Goal: Book appointment/travel/reservation

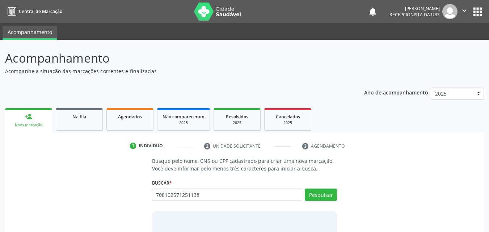
type input "708102571251138"
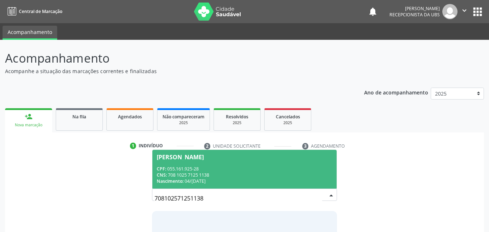
click at [213, 170] on div "CPF: 055.161.925-28" at bounding box center [245, 169] width 176 height 6
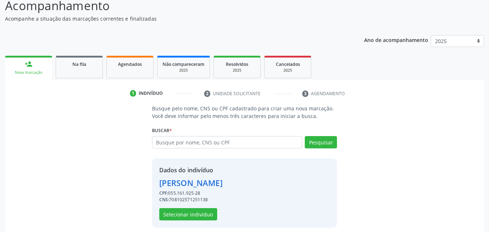
scroll to position [58, 0]
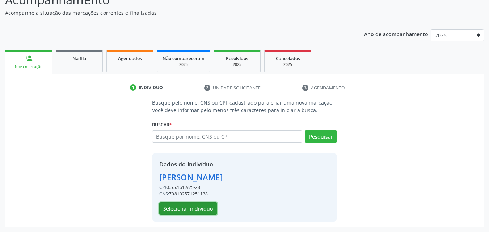
click at [195, 208] on button "Selecionar indivíduo" at bounding box center [188, 208] width 58 height 12
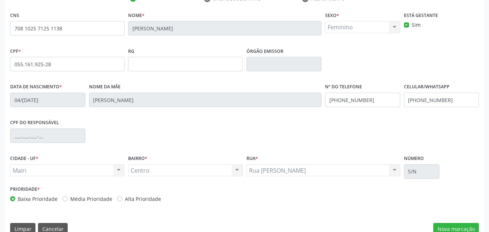
scroll to position [160, 0]
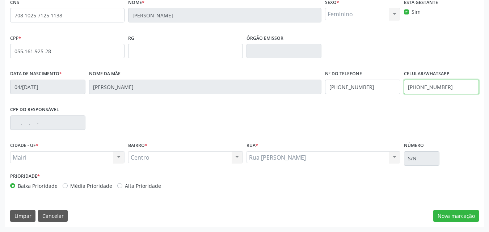
click at [467, 89] on input "[PHONE_NUMBER]" at bounding box center [441, 87] width 75 height 14
type input "("
type input "[PHONE_NUMBER]"
click at [146, 187] on label "Alta Prioridade" at bounding box center [143, 186] width 36 height 8
click at [122, 187] on input "Alta Prioridade" at bounding box center [119, 185] width 5 height 7
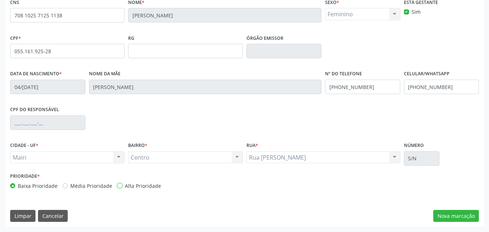
radio input "true"
click at [456, 217] on button "Nova marcação" at bounding box center [456, 216] width 46 height 12
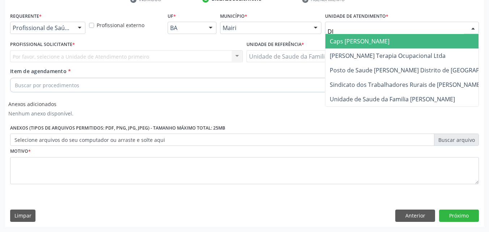
type input "DIL"
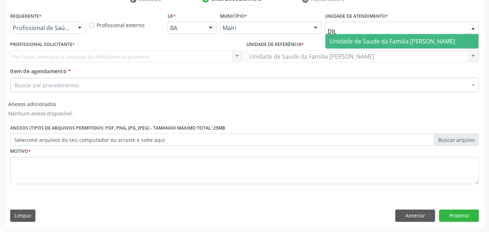
click at [357, 42] on span "Unidade de Saude da Familia [PERSON_NAME]" at bounding box center [392, 41] width 125 height 8
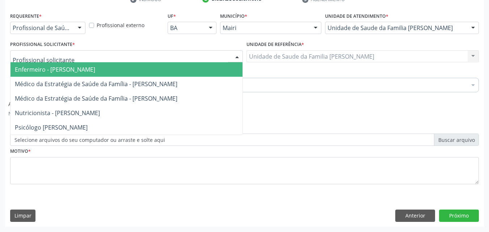
click at [126, 55] on div at bounding box center [126, 56] width 233 height 12
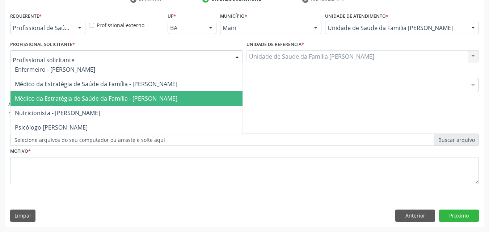
click at [122, 97] on span "Médico da Estratégia de Saúde da Família - [PERSON_NAME]" at bounding box center [96, 98] width 162 height 8
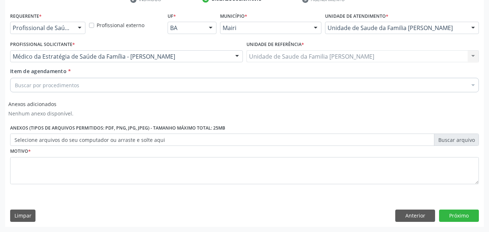
click at [89, 87] on div "Buscar por procedimentos" at bounding box center [244, 85] width 468 height 14
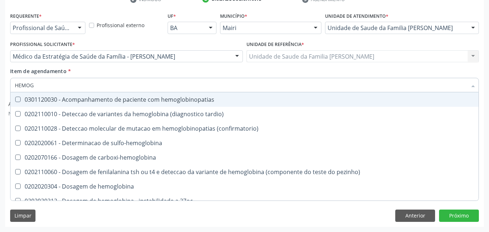
type input "HEMOGR"
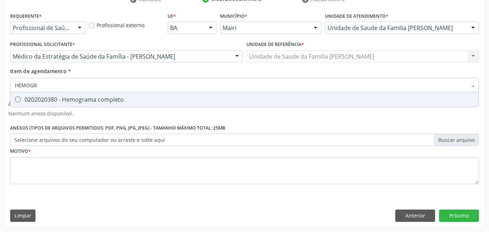
click at [96, 105] on span "0202020380 - Hemograma completo" at bounding box center [244, 99] width 468 height 14
checkbox completo "true"
type input "HEMOG"
checkbox completo "false"
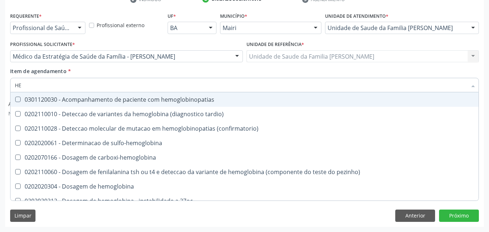
type input "H"
checkbox completo "false"
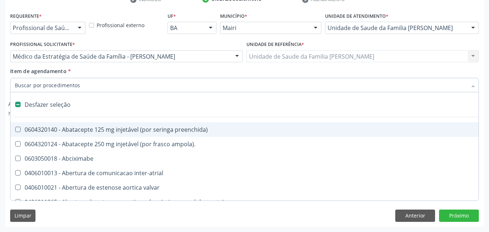
type input "G"
checkbox adolescente\) "true"
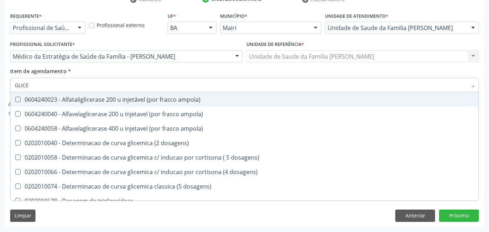
type input "GLICEM"
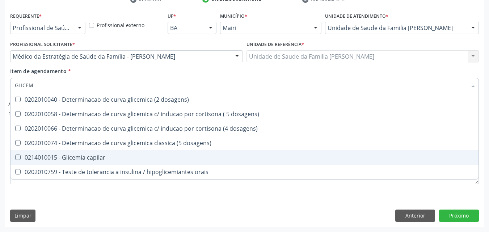
click at [104, 163] on span "0214010015 - Glicemia capilar" at bounding box center [244, 157] width 468 height 14
checkbox capilar "true"
type input "GLICE"
checkbox capilar "false"
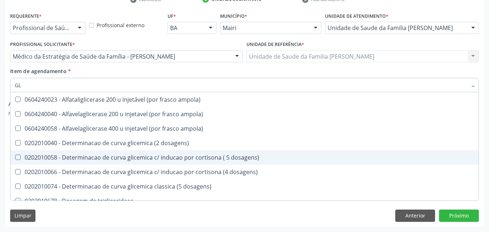
type input "G"
checkbox capilar "false"
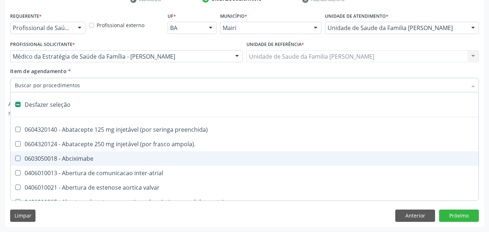
type input "H"
checkbox joelho "true"
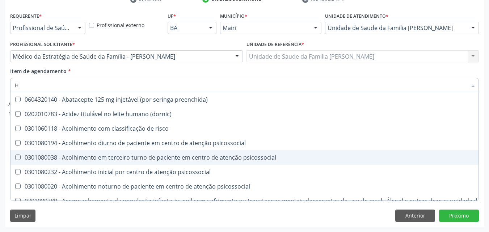
type input "HE"
checkbox removível "true"
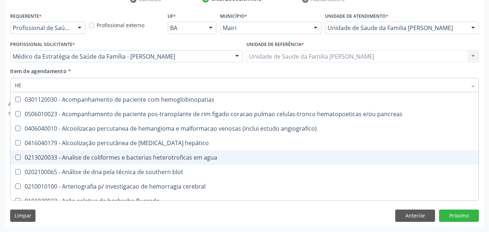
type input "HEM"
checkbox transplante "true"
checkbox completo "false"
type input "HEMO"
checkbox retro-retal "true"
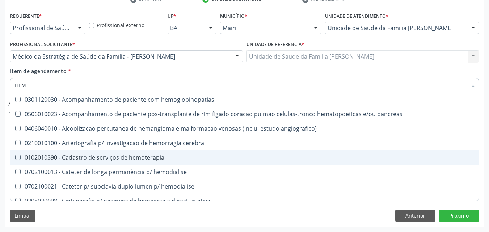
checkbox completo "false"
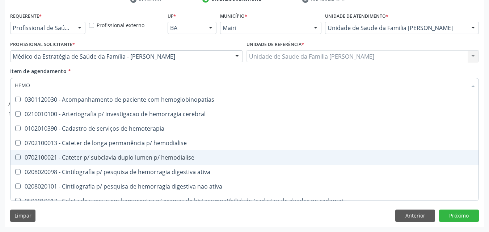
type input "HEMOG"
checkbox carboxi-hemoglobina "true"
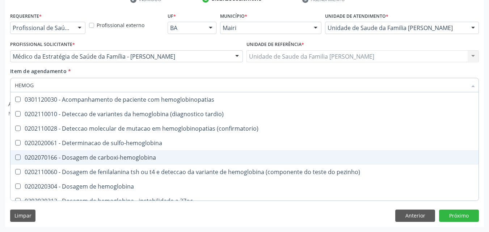
type input "HEMOGL"
checkbox completo "false"
type input "HEMOGLO"
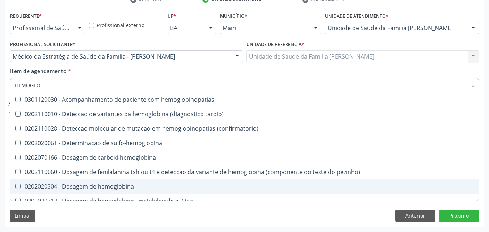
click at [107, 182] on span "0202020304 - Dosagem de hemoglobina" at bounding box center [244, 186] width 468 height 14
checkbox hemoglobina "true"
type input "H"
checkbox hemoglobina "false"
checkbox s "false"
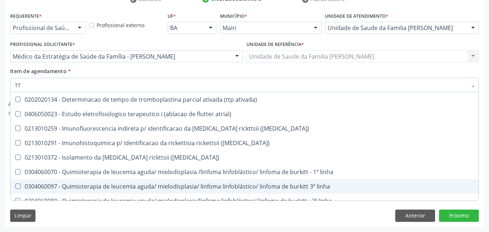
type input "T"
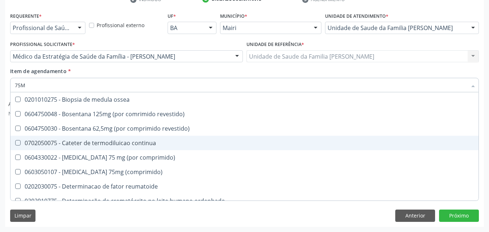
scroll to position [0, 0]
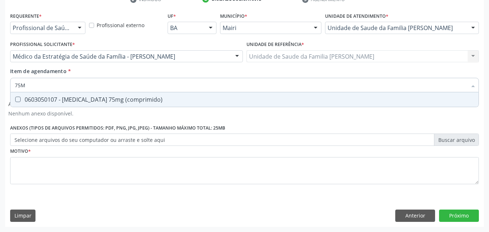
type input "75MG"
click at [115, 102] on div "0603050107 - [MEDICAL_DATA] 75mg (comprimido)" at bounding box center [244, 100] width 459 height 6
checkbox \(comprimido\) "false"
type input "7"
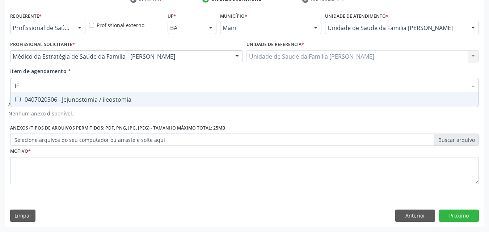
type input "J"
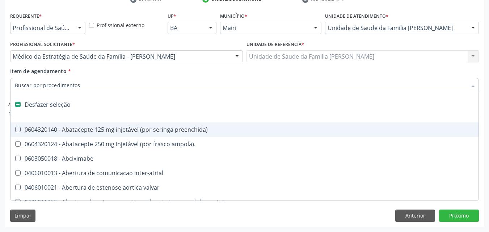
type input "H"
checkbox link "true"
checkbox joelho "true"
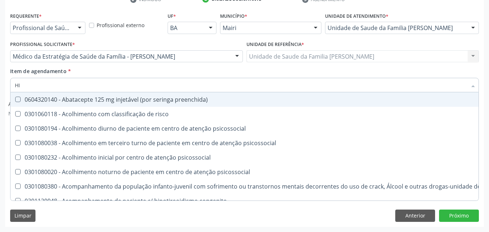
type input "[MEDICAL_DATA]"
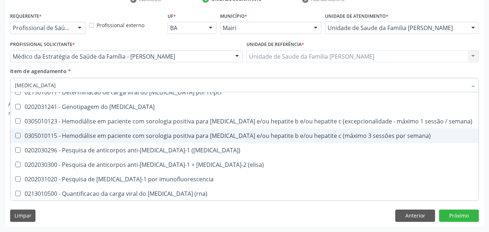
scroll to position [72, 0]
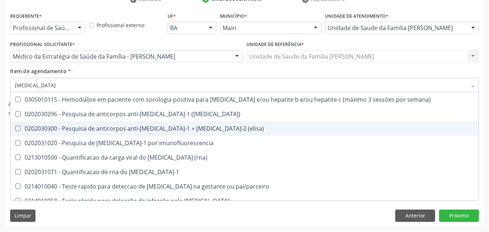
click at [181, 123] on span "0202030300 - Pesquisa de anticorpos anti-[MEDICAL_DATA]-1 + [MEDICAL_DATA]-2 (e…" at bounding box center [244, 128] width 468 height 14
checkbox \(elisa\) "true"
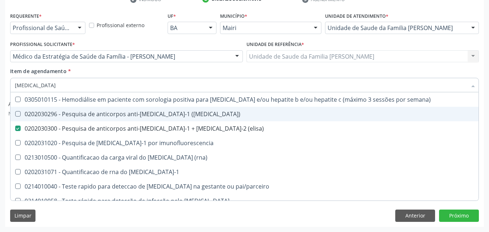
type input "HI"
checkbox \(elisa\) "false"
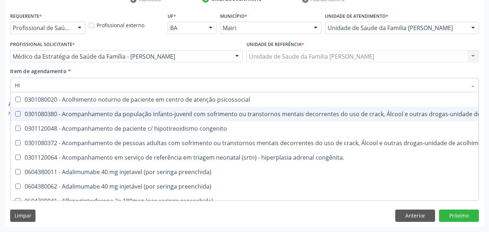
type input "H"
checkbox \(elisa\) "false"
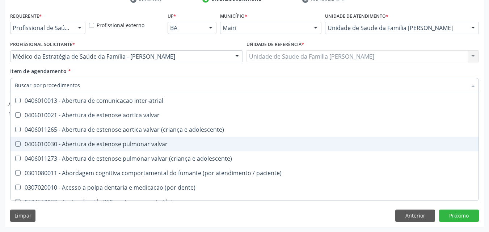
scroll to position [102, 0]
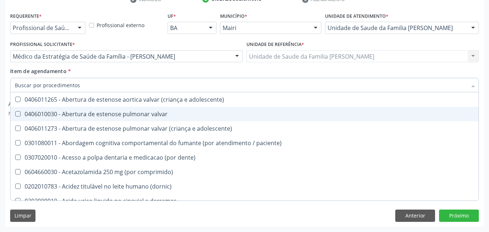
type input "V"
checkbox autologo "true"
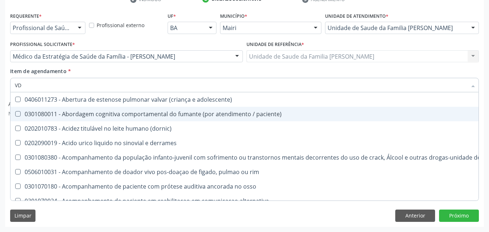
scroll to position [0, 0]
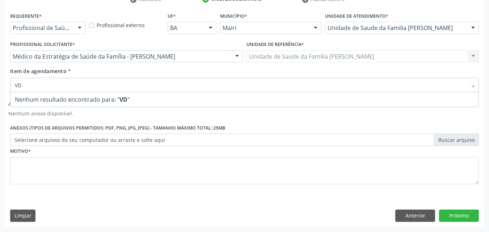
type input "V"
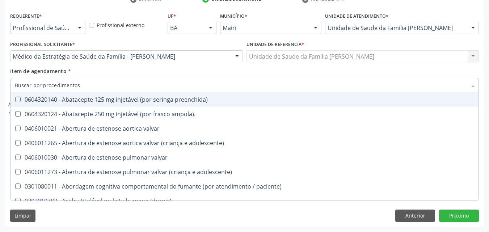
checkbox \(elisa\) "false"
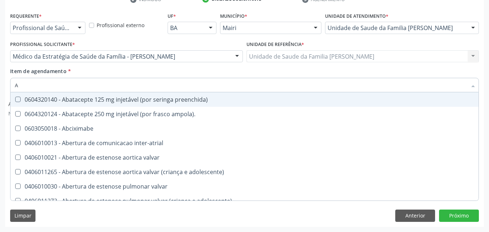
type input "AG"
checkbox b "true"
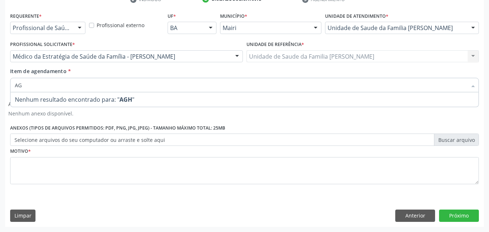
type input "A"
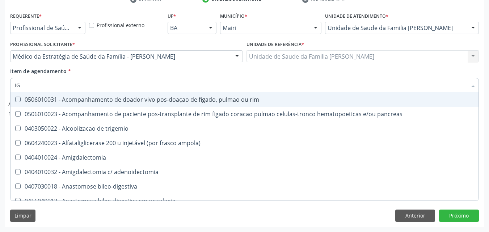
type input "IGM"
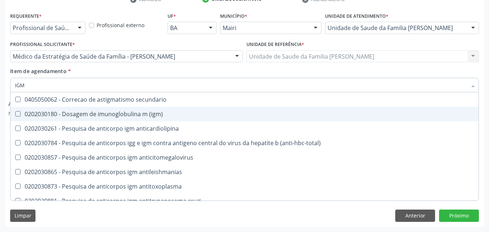
click at [157, 116] on div "0202030180 - Dosagem de imunoglobulina m (igm)" at bounding box center [244, 114] width 459 height 6
checkbox \(igm\) "false"
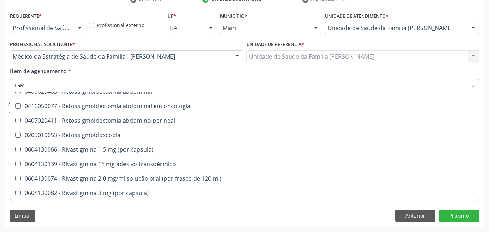
scroll to position [289, 0]
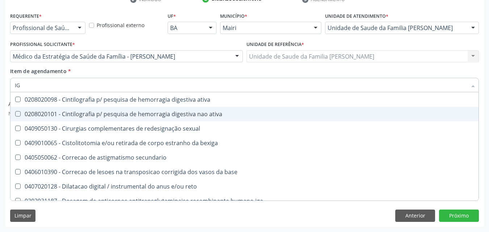
type input "I"
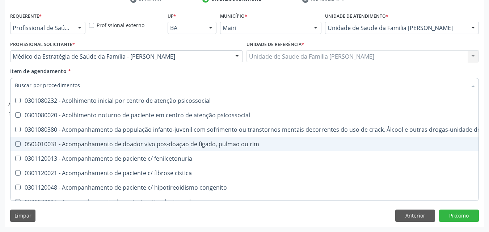
scroll to position [319, 0]
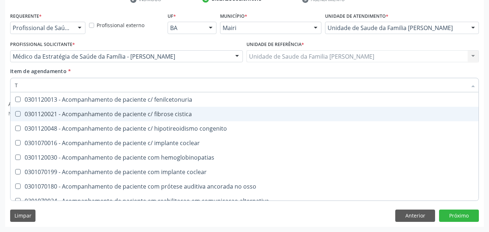
type input "TO"
checkbox obstetrica "true"
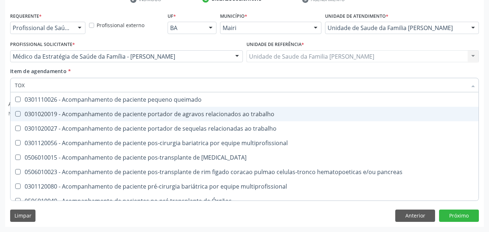
scroll to position [37, 0]
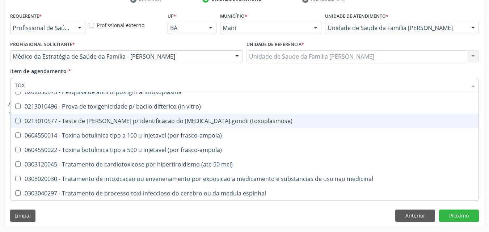
type input "TOXO"
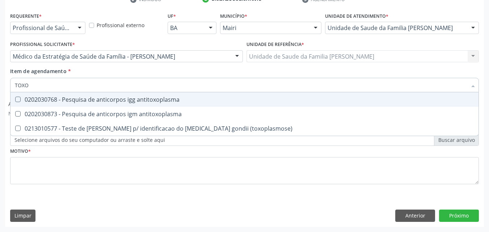
click at [160, 98] on div "0202030768 - Pesquisa de anticorpos igg antitoxoplasma" at bounding box center [244, 100] width 459 height 6
checkbox antitoxoplasma "true"
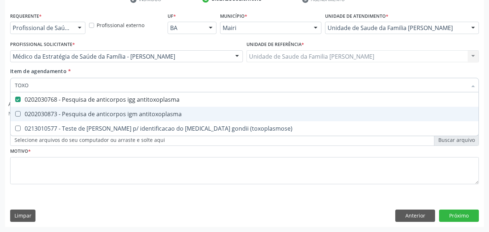
click at [156, 115] on div "0202030873 - Pesquisa de anticorpos igm antitoxoplasma" at bounding box center [244, 114] width 459 height 6
checkbox antitoxoplasma "true"
type input "TOX"
checkbox antitoxoplasma "false"
checkbox \(toxoplasmose\) "true"
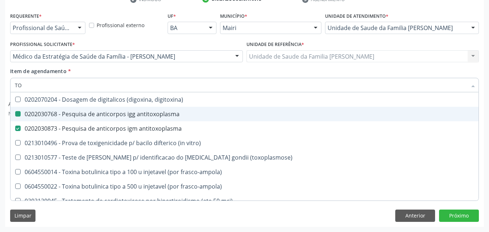
type input "T"
checkbox antitoxoplasma "false"
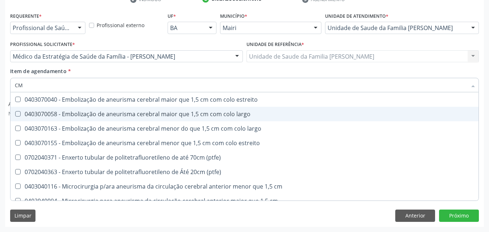
type input "C"
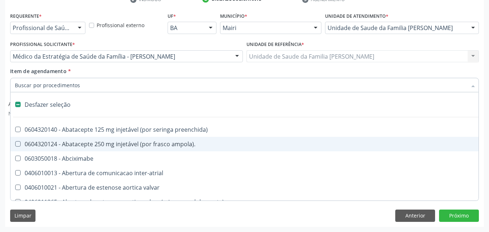
type input "U"
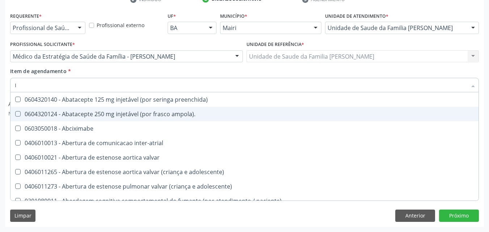
type input "IG"
checkbox ampola\) "true"
checkbox revestido\) "true"
type input "IGG"
checkbox valvar "true"
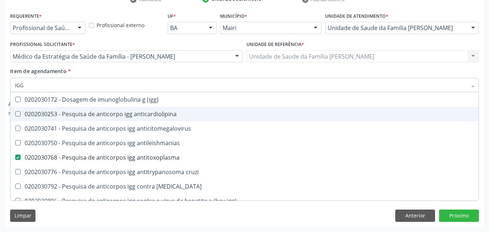
type input "IG"
checkbox antitoxoplasma "false"
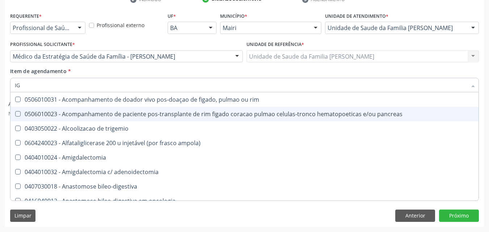
type input "I"
checkbox antitoxoplasma "false"
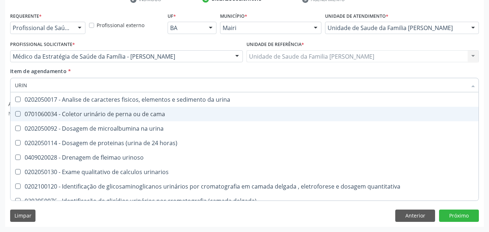
type input "URINA"
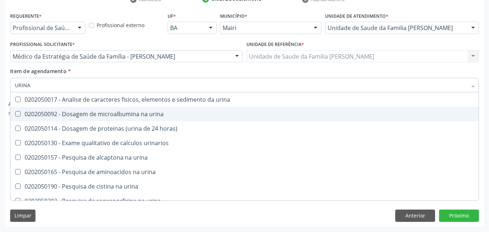
click at [156, 115] on div "0202050092 - Dosagem de microalbumina na urina" at bounding box center [244, 114] width 459 height 6
checkbox urina "true"
type input "URIN"
checkbox urina "false"
checkbox horas\) "true"
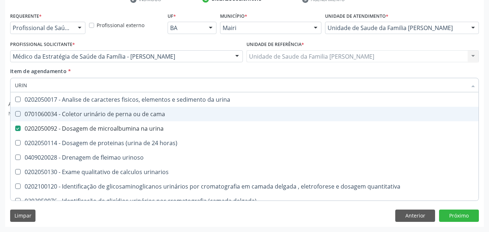
type input "URI"
checkbox urina "false"
checkbox urinaria "true"
type input "U"
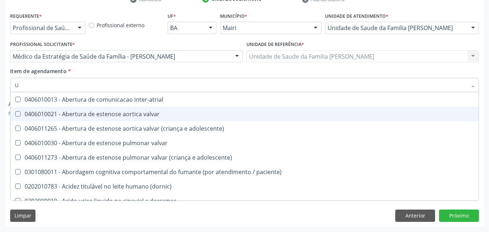
checkbox multiprofissional "false"
checkbox urina "false"
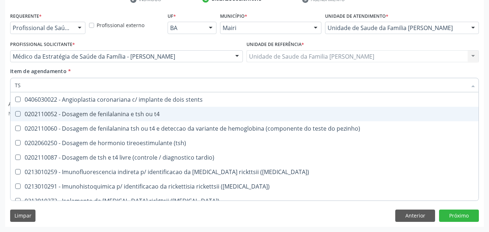
type input "TSH"
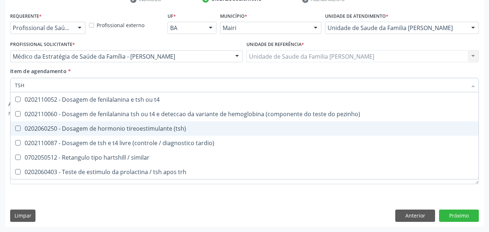
click at [160, 130] on div "0202060250 - Dosagem de hormonio tireoestimulante (tsh)" at bounding box center [244, 129] width 459 height 6
checkbox \(tsh\) "true"
type input "TS"
checkbox \(tsh\) "false"
checkbox tardio\) "true"
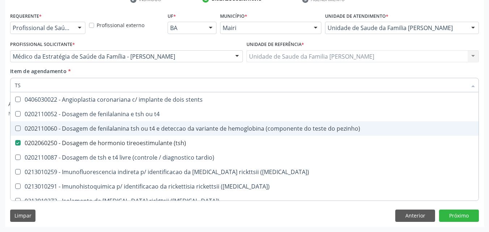
type input "T"
checkbox \(tsh\) "false"
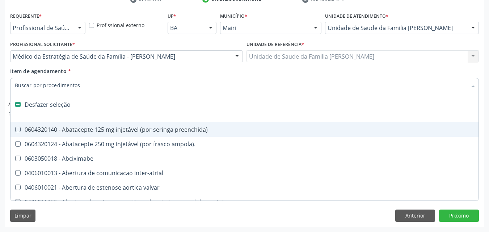
type input "U"
checkbox \(hemicolectomia\) "true"
checkbox videolaparoscopica "true"
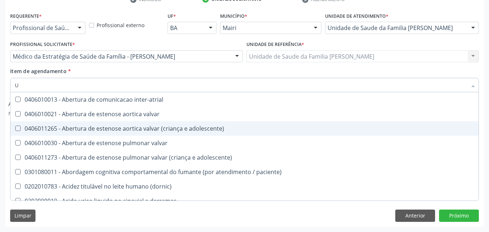
type input "UR"
checkbox articulacoes "true"
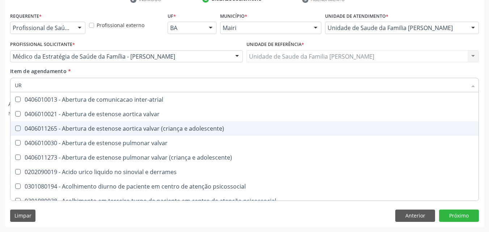
type input "URI"
checkbox retrógrada "true"
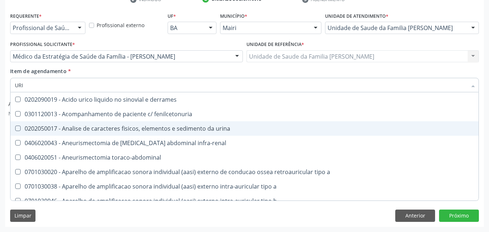
type input "URIC"
checkbox urina "false"
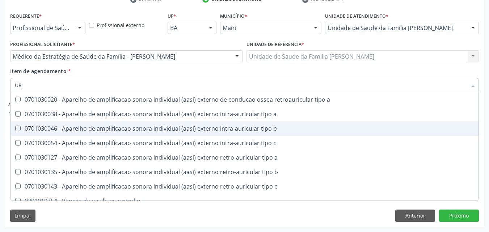
type input "U"
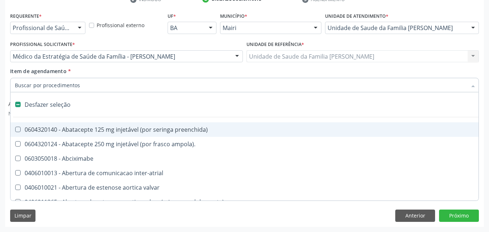
click at [203, 68] on div "Item de agendamento * Desfazer seleção 0604320140 - Abatacepte 125 mg injetável…" at bounding box center [244, 78] width 468 height 23
checkbox ampola\)\ "true"
checkbox Abciximabe "true"
checkbox inter-atrial "true"
checkbox valvar "true"
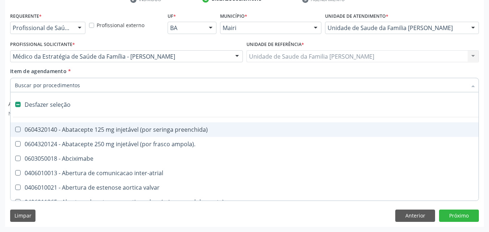
checkbox adolescente\) "true"
checkbox valvar "true"
checkbox adolescente\) "true"
checkbox paciente\) "true"
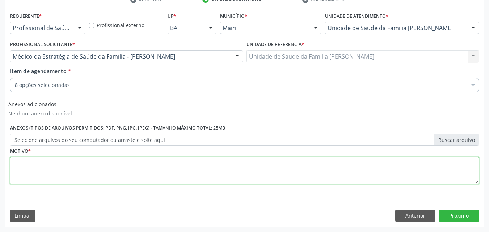
click at [68, 170] on textarea at bounding box center [244, 170] width 468 height 27
type textarea "APOS 12/10"
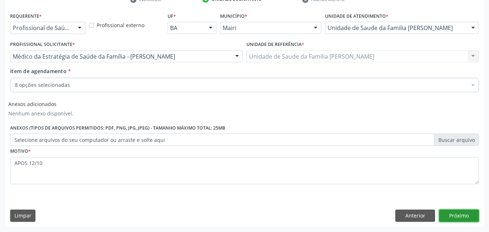
click at [463, 214] on button "Próximo" at bounding box center [459, 215] width 40 height 12
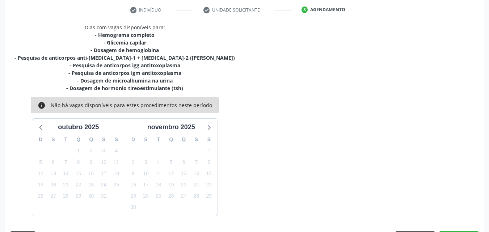
scroll to position [146, 0]
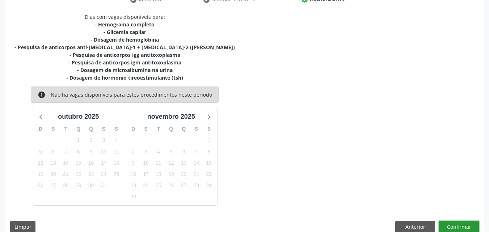
click at [463, 225] on button "Confirmar" at bounding box center [459, 227] width 40 height 12
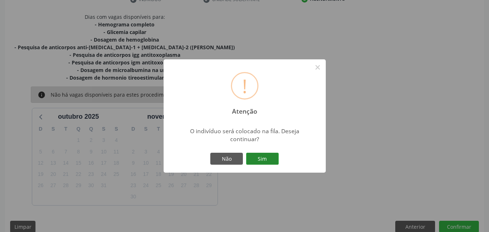
click at [268, 155] on button "Sim" at bounding box center [262, 159] width 33 height 12
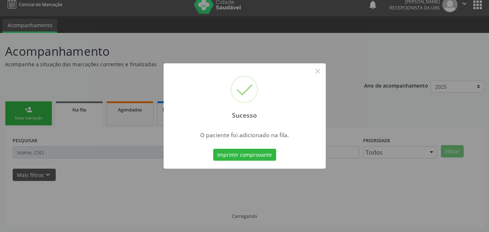
scroll to position [7, 0]
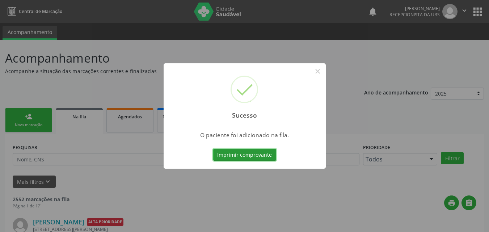
scroll to position [7, 0]
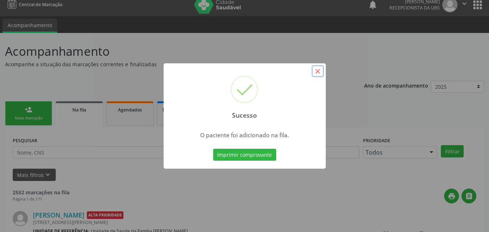
click at [315, 71] on button "×" at bounding box center [317, 71] width 12 height 12
